Goal: Information Seeking & Learning: Learn about a topic

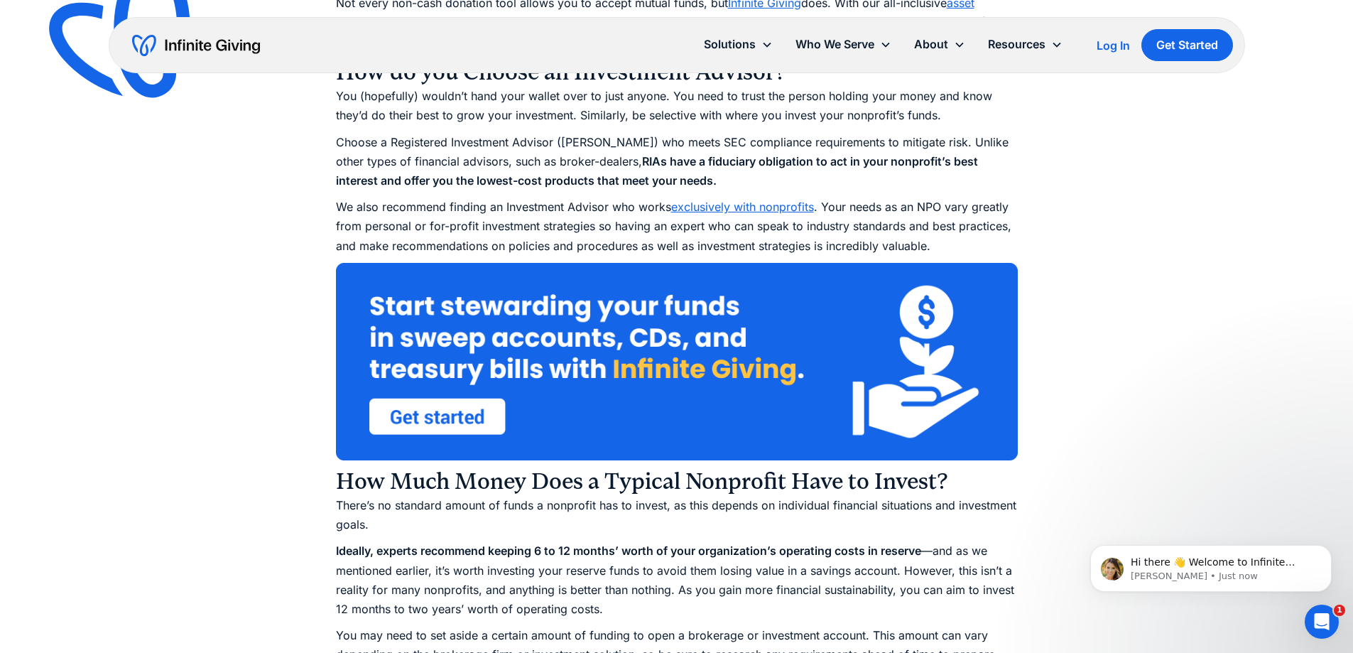
scroll to position [2485, 0]
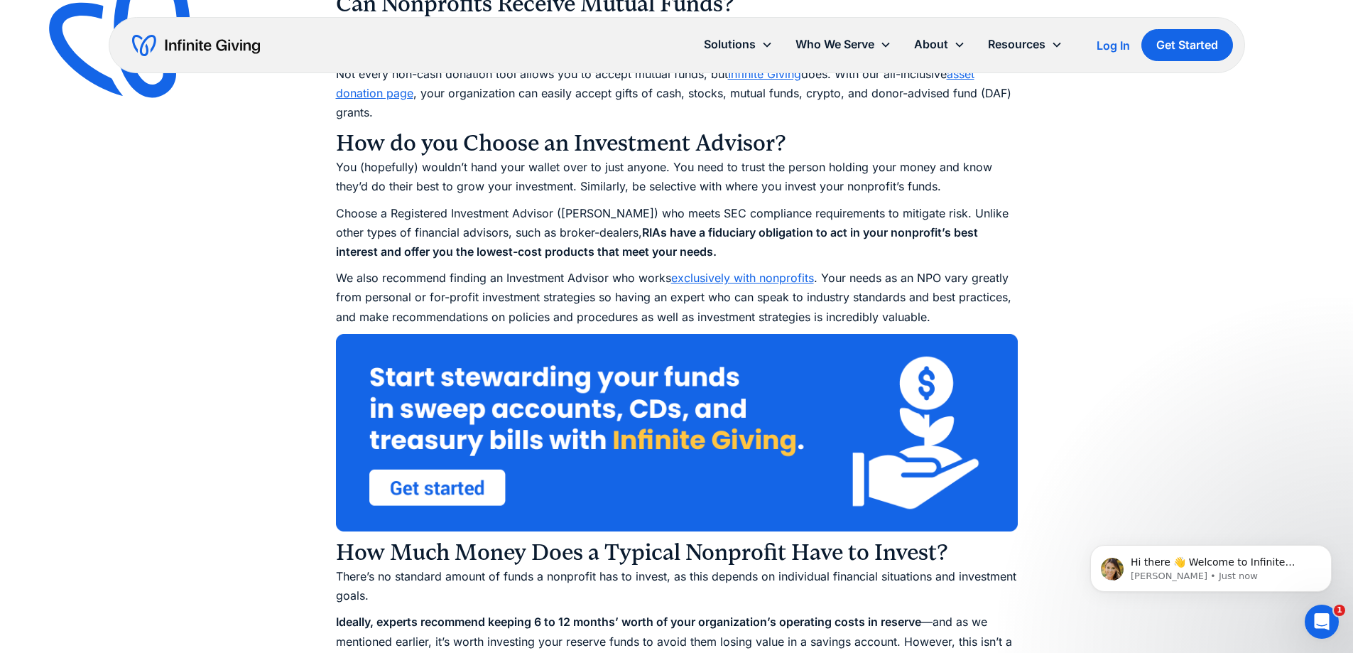
click at [736, 280] on link "exclusively with nonprofits" at bounding box center [742, 278] width 143 height 14
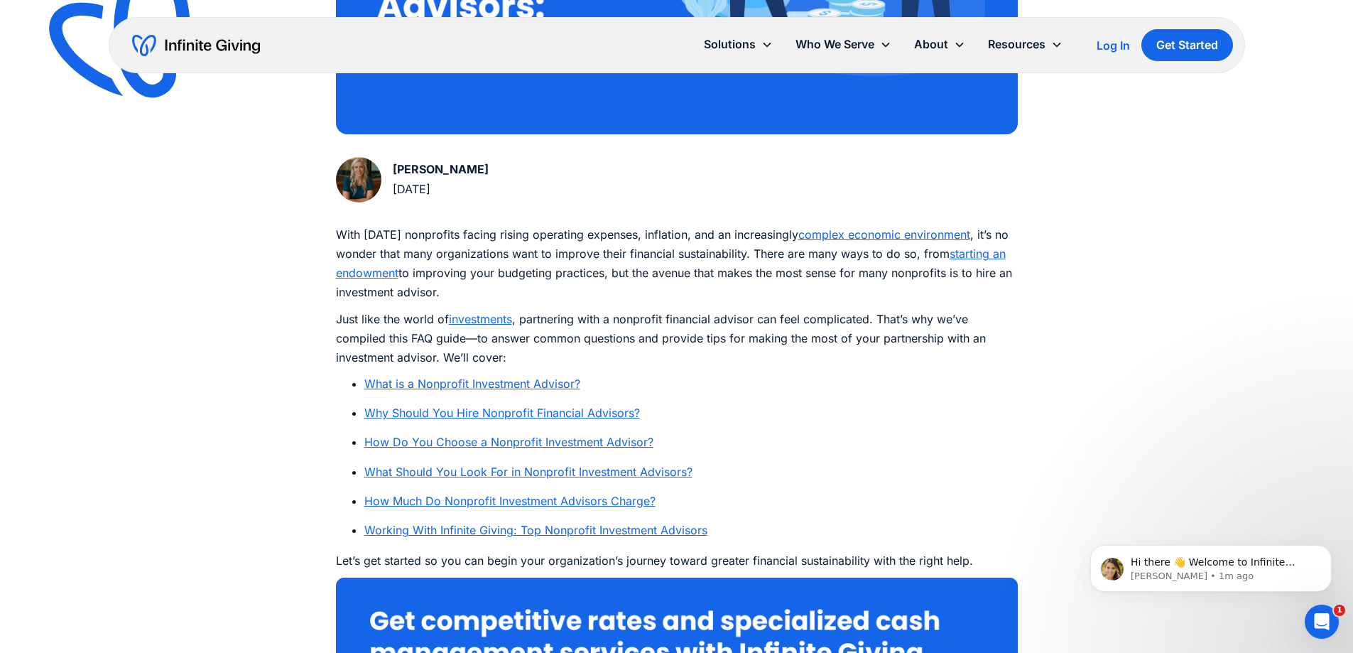
scroll to position [710, 0]
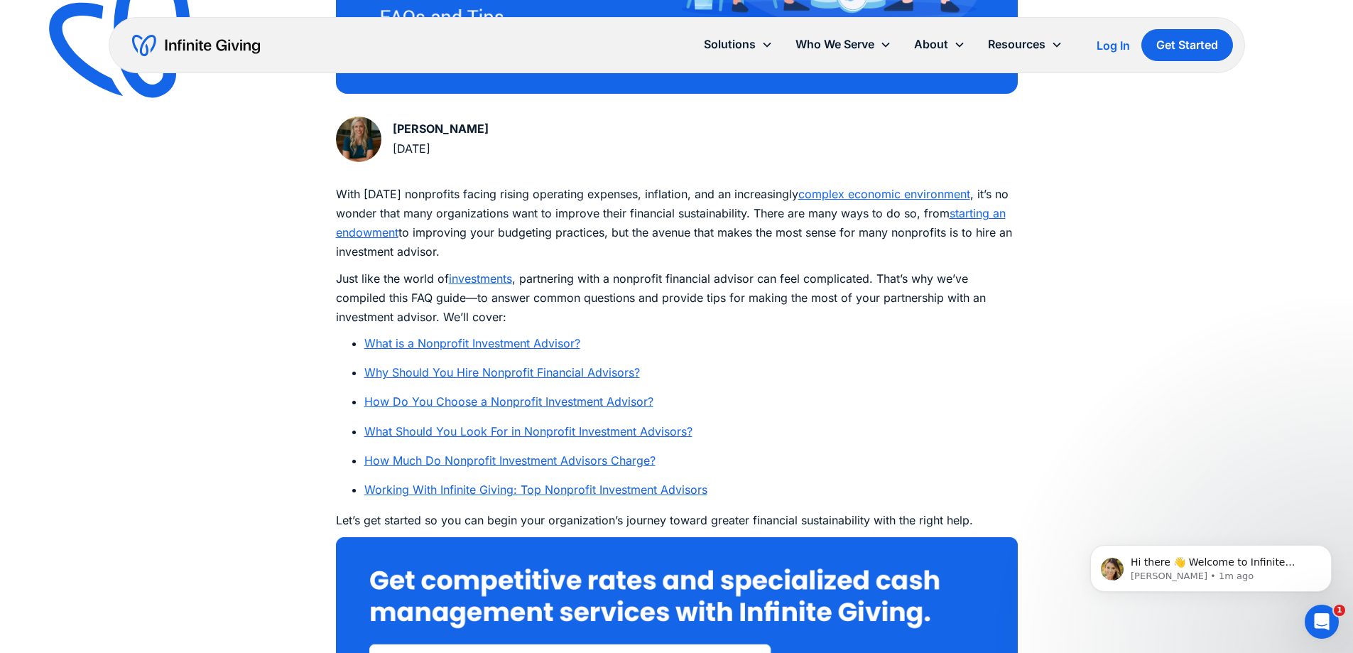
click at [567, 378] on link "Why Should You Hire Nonprofit Financial Advisors?" at bounding box center [502, 372] width 276 height 14
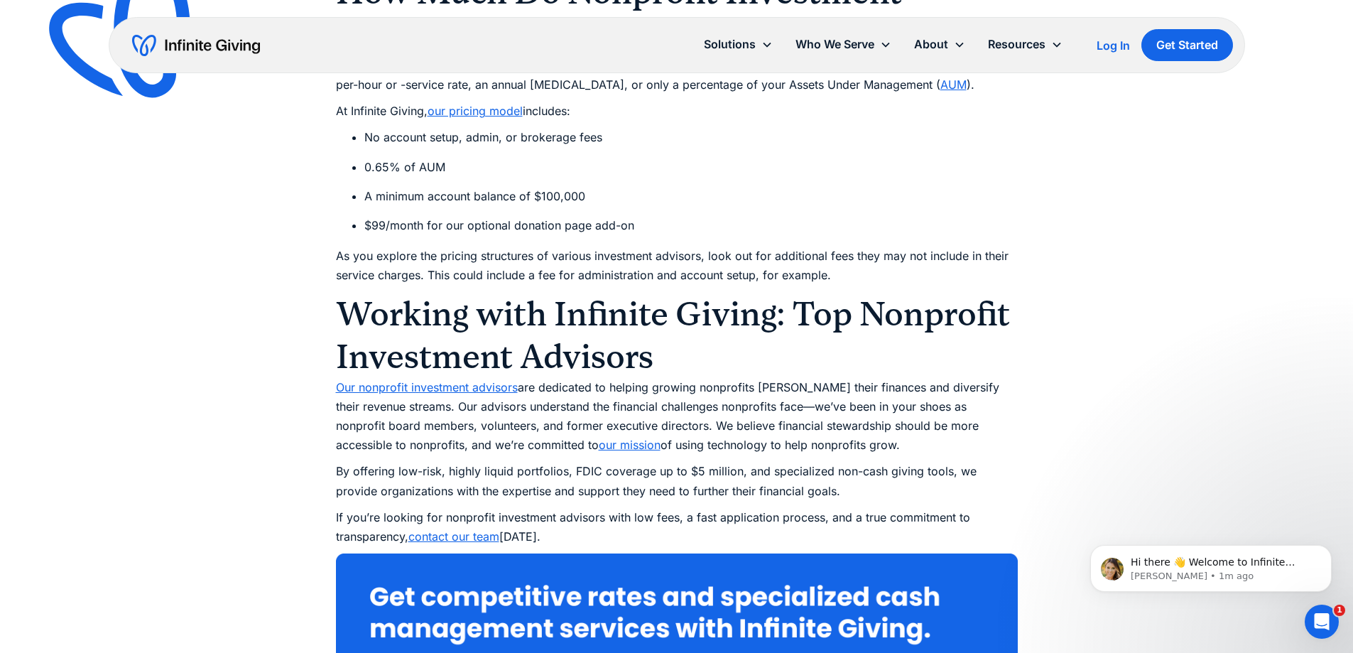
scroll to position [5645, 0]
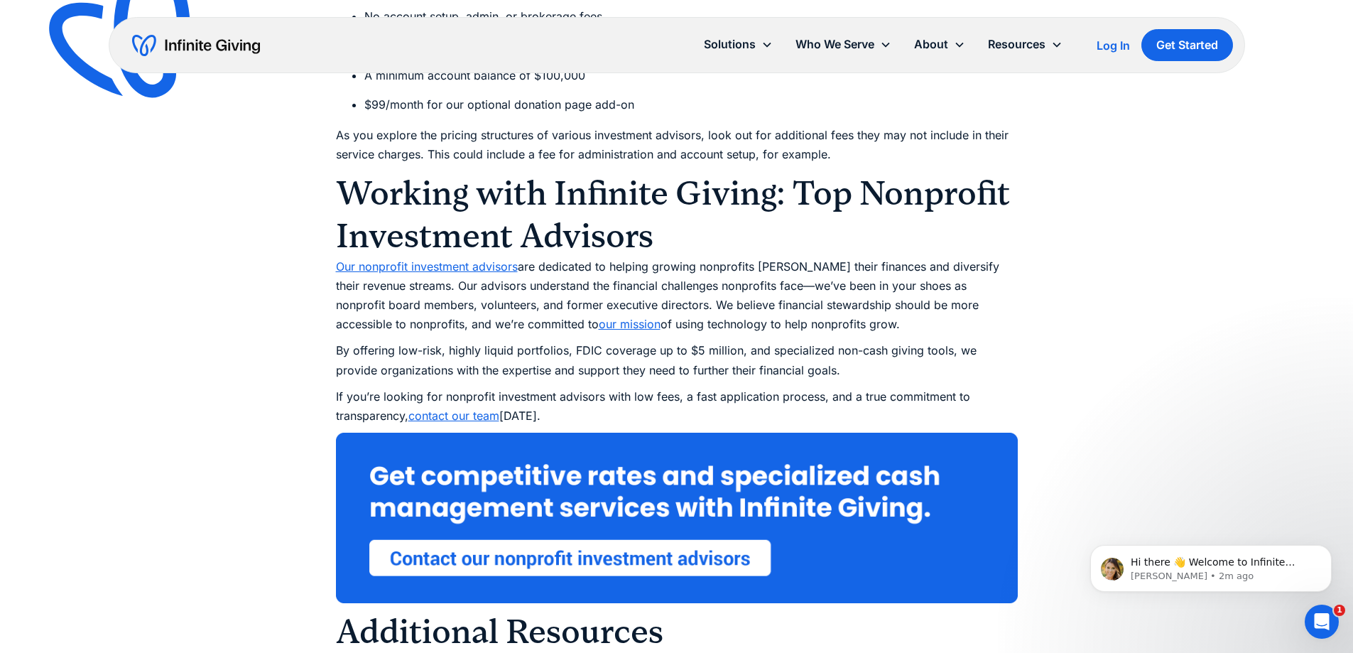
click at [501, 267] on link "Our nonprofit investment advisors" at bounding box center [427, 266] width 182 height 14
